Goal: Information Seeking & Learning: Learn about a topic

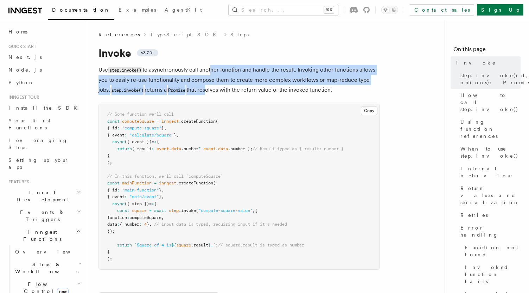
drag, startPoint x: 212, startPoint y: 69, endPoint x: 211, endPoint y: 89, distance: 19.4
click at [211, 89] on p "Use step.invoke() to asynchronously call another function and handle the result…" at bounding box center [240, 80] width 282 height 30
drag, startPoint x: 210, startPoint y: 90, endPoint x: 213, endPoint y: 73, distance: 17.8
click at [213, 73] on p "Use step.invoke() to asynchronously call another function and handle the result…" at bounding box center [240, 80] width 282 height 30
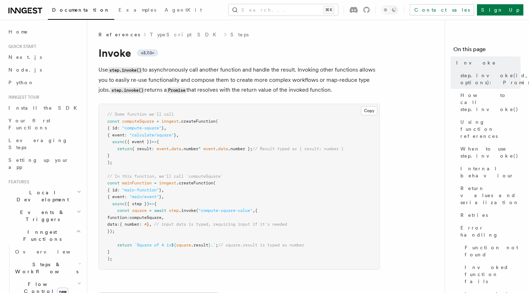
click at [213, 72] on p "Use step.invoke() to asynchronously call another function and handle the result…" at bounding box center [240, 80] width 282 height 30
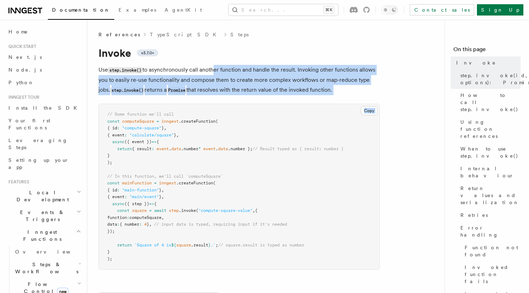
drag, startPoint x: 214, startPoint y: 65, endPoint x: 213, endPoint y: 98, distance: 32.4
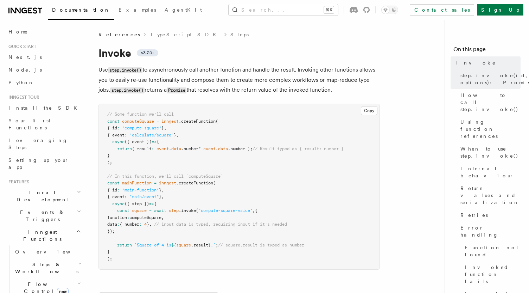
drag, startPoint x: 213, startPoint y: 98, endPoint x: 212, endPoint y: 51, distance: 46.8
click at [212, 51] on h1 "Invoke v3.7.0+" at bounding box center [240, 52] width 282 height 13
drag, startPoint x: 210, startPoint y: 56, endPoint x: 202, endPoint y: 90, distance: 35.4
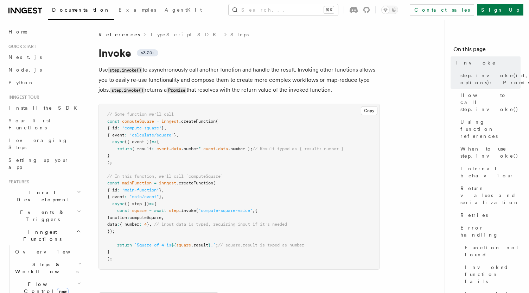
click at [202, 90] on p "Use step.invoke() to asynchronously call another function and handle the result…" at bounding box center [240, 80] width 282 height 30
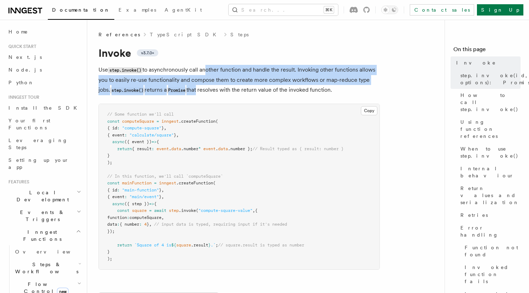
drag, startPoint x: 201, startPoint y: 92, endPoint x: 206, endPoint y: 73, distance: 18.9
click at [206, 73] on p "Use step.invoke() to asynchronously call another function and handle the result…" at bounding box center [240, 80] width 282 height 30
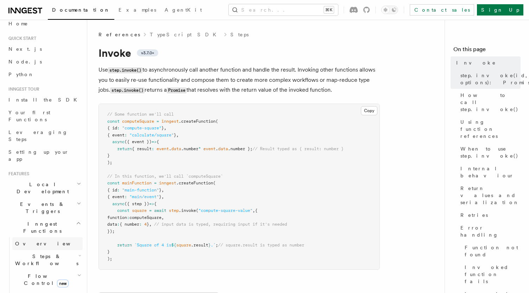
scroll to position [10, 0]
click at [157, 151] on span at bounding box center [155, 148] width 2 height 5
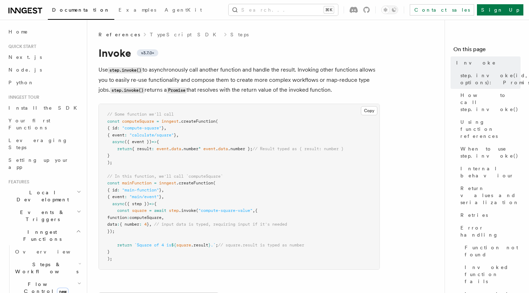
click at [214, 89] on p "Use step.invoke() to asynchronously call another function and handle the result…" at bounding box center [240, 80] width 282 height 30
click at [317, 4] on div "Documentation Examples AgentKit Search... ⌘K Contact sales Sign Up" at bounding box center [264, 10] width 529 height 20
click at [313, 8] on button "Search... ⌘K" at bounding box center [283, 9] width 109 height 11
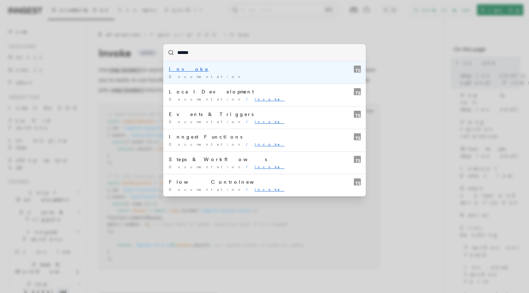
type input "*****"
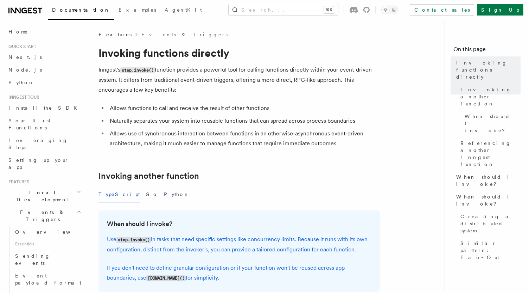
click at [341, 83] on p "Inngest's step.invoke() function provides a powerful tool for calling functions…" at bounding box center [240, 80] width 282 height 30
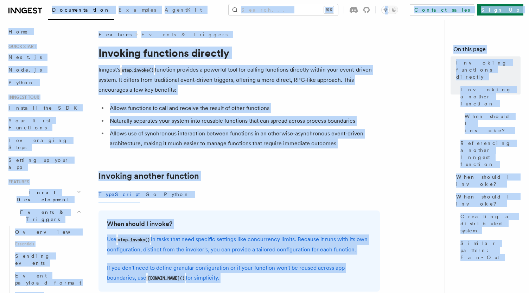
copy body "Loremipsumdol Sitametc AdipiSci Elitse... ⌘D Eiusmod tempo Inci Ut Labore... Et…"
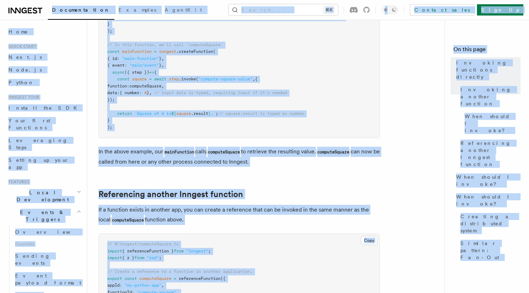
scroll to position [379, 0]
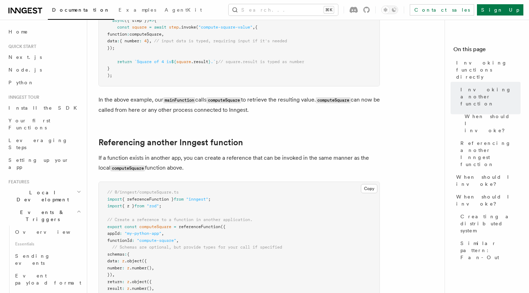
click at [282, 143] on h2 "Referencing another Inngest function" at bounding box center [240, 142] width 282 height 10
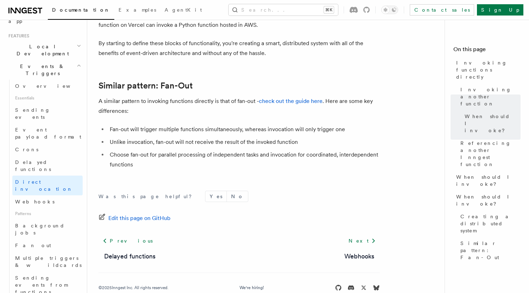
scroll to position [147, 0]
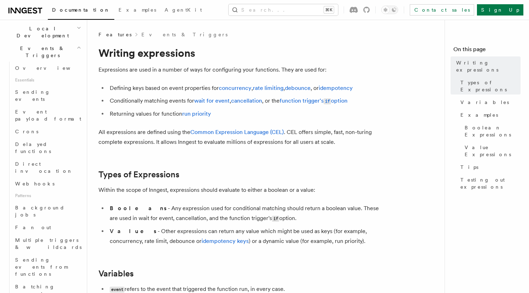
scroll to position [164, 0]
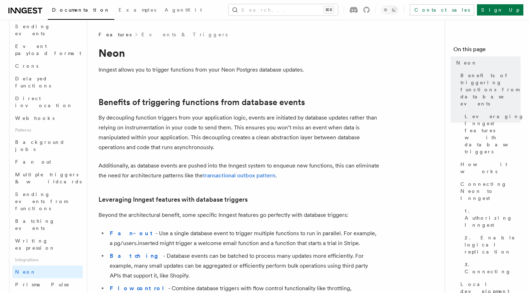
scroll to position [232, 0]
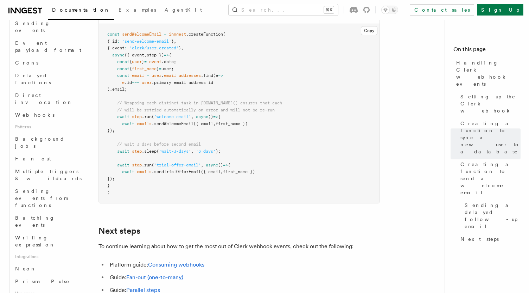
scroll to position [2394, 0]
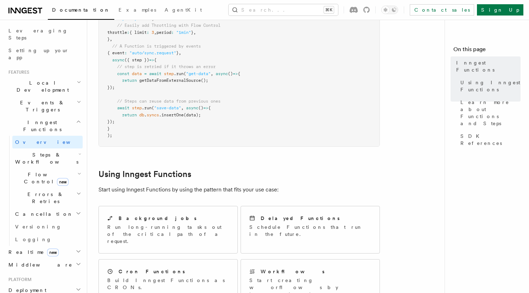
scroll to position [81, 0]
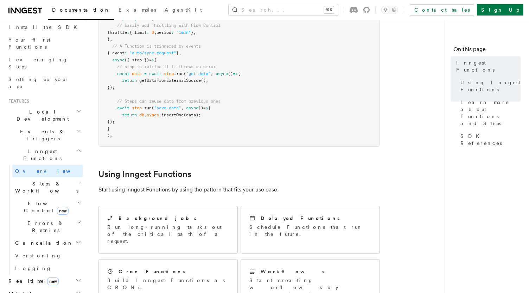
click at [57, 207] on span "new" at bounding box center [63, 211] width 12 height 8
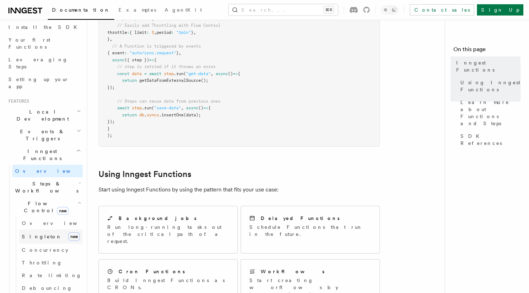
click at [62, 229] on link "[PERSON_NAME] new" at bounding box center [51, 236] width 64 height 14
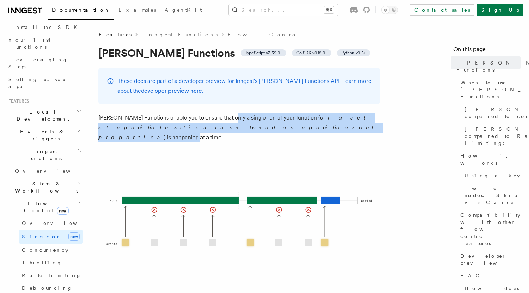
drag, startPoint x: 226, startPoint y: 115, endPoint x: 220, endPoint y: 128, distance: 13.9
click at [220, 128] on p "[PERSON_NAME] Functions enable you to ensure that only a single run of your fun…" at bounding box center [240, 128] width 282 height 30
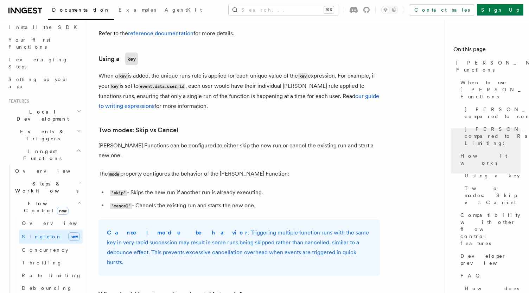
scroll to position [766, 0]
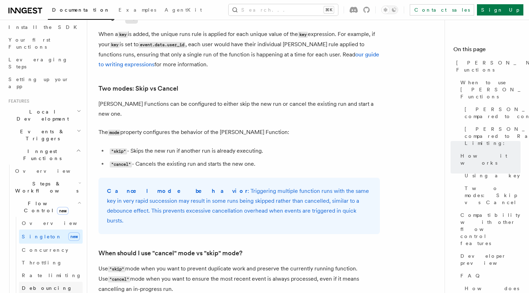
click at [44, 285] on span "Debouncing" at bounding box center [47, 288] width 51 height 6
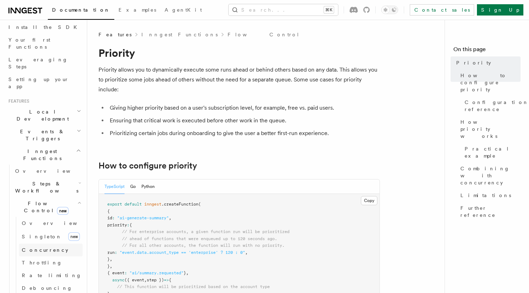
scroll to position [162, 0]
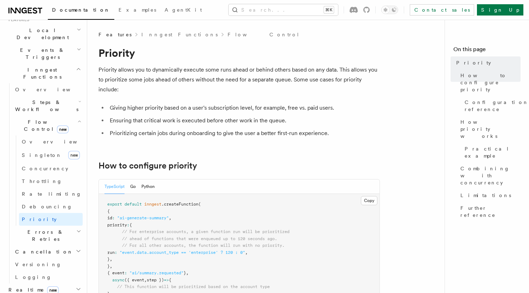
click at [45, 228] on span "Errors & Retries" at bounding box center [44, 235] width 64 height 14
click at [47, 245] on h2 "Cancellation" at bounding box center [47, 251] width 70 height 13
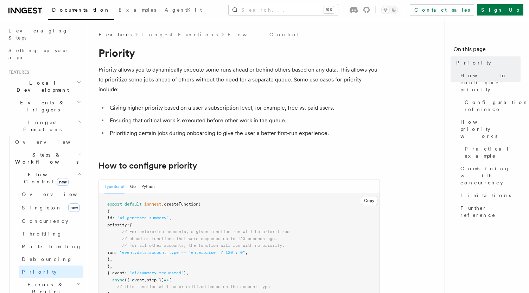
scroll to position [109, 0]
click at [44, 151] on span "Steps & Workflows" at bounding box center [45, 158] width 66 height 14
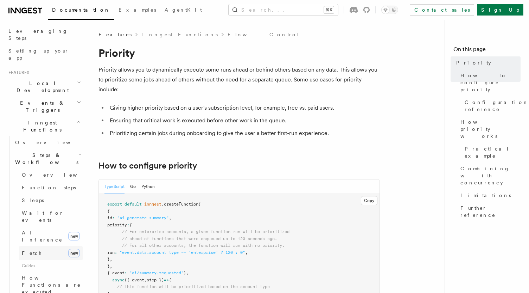
click at [53, 246] on link "Fetch new" at bounding box center [51, 253] width 64 height 14
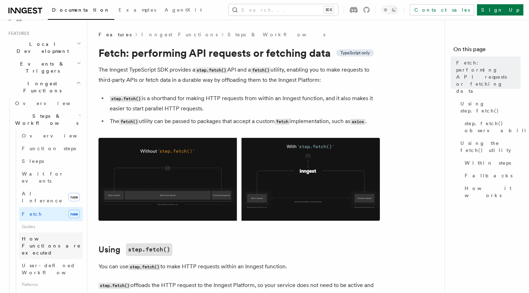
scroll to position [149, 0]
click at [52, 261] on span "User-defined Workflows" at bounding box center [53, 267] width 63 height 13
